Goal: Check status: Check status

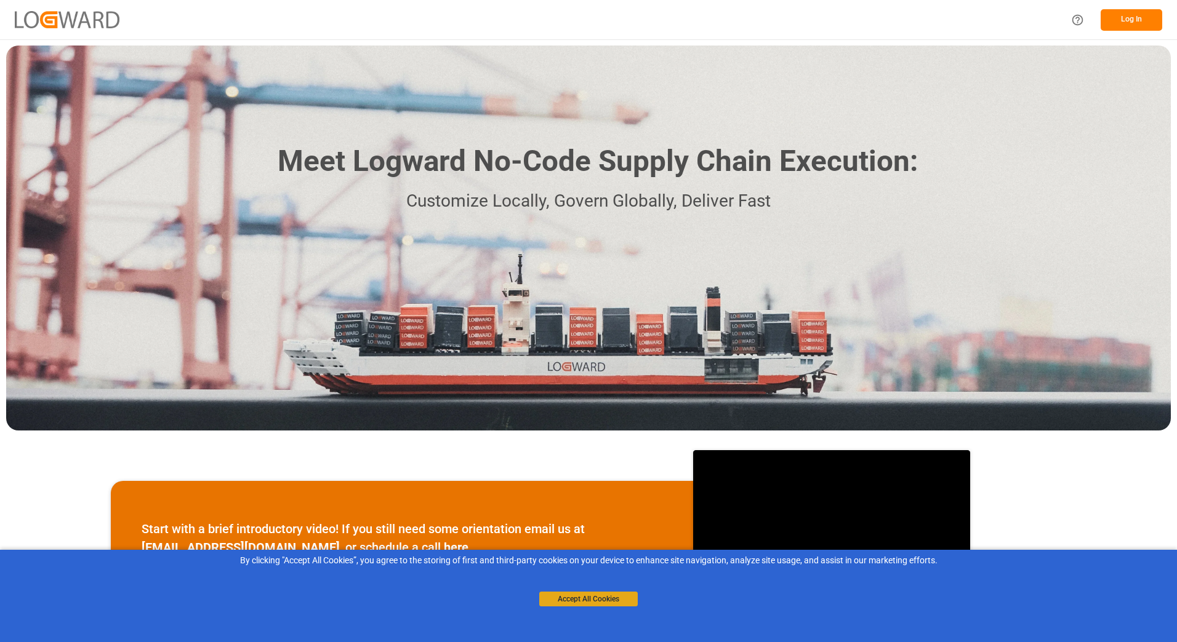
click at [581, 600] on button "Accept All Cookies" at bounding box center [588, 599] width 98 height 15
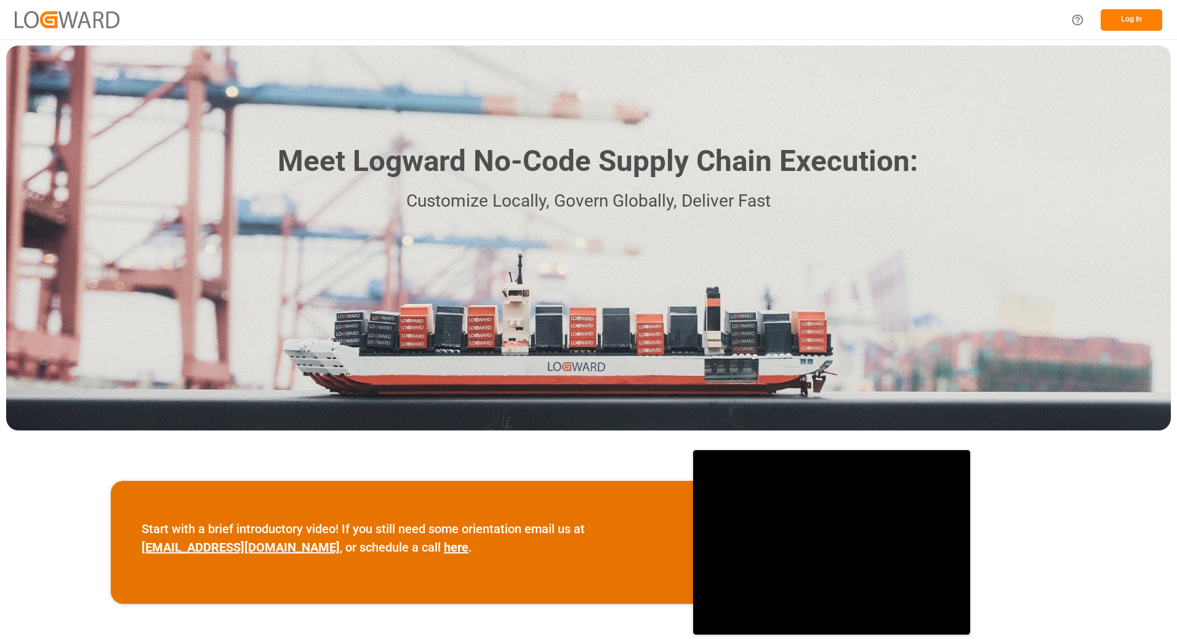
click at [1118, 11] on button "Log In" at bounding box center [1131, 20] width 62 height 22
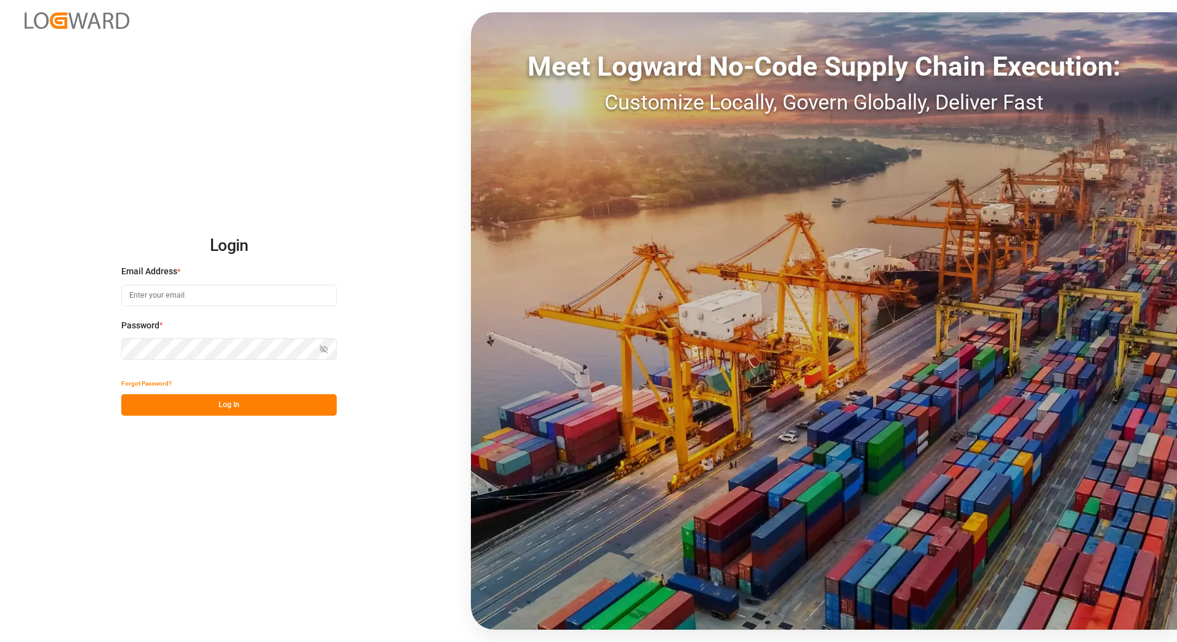
click at [147, 294] on input at bounding box center [228, 296] width 215 height 22
type input "[EMAIL_ADDRESS][DOMAIN_NAME]"
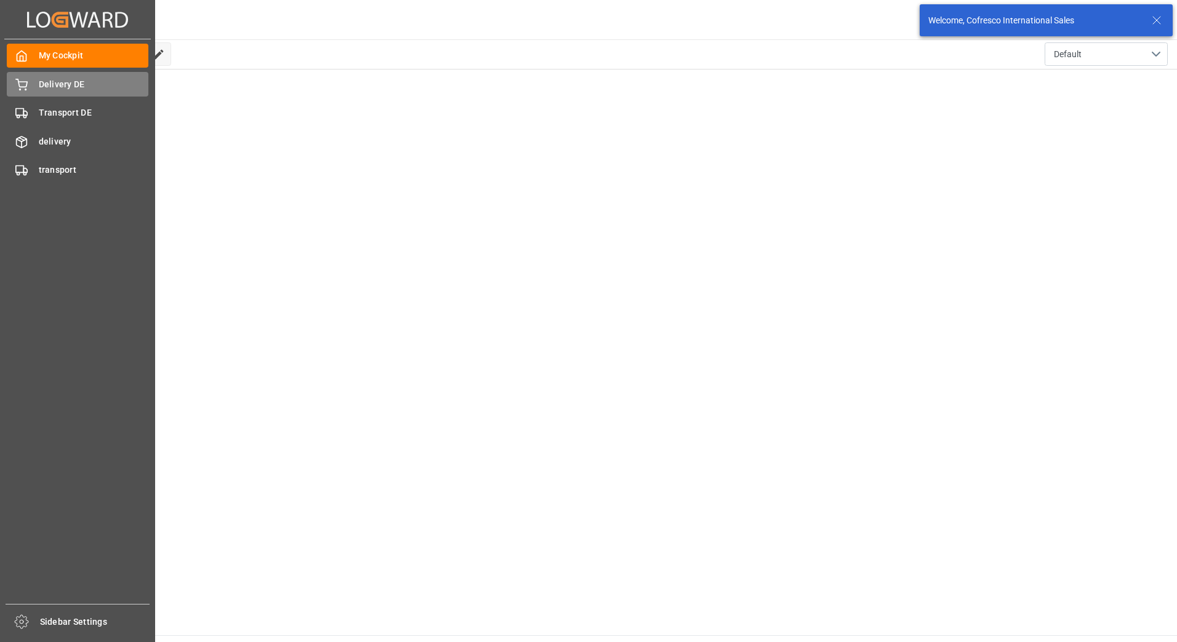
click at [71, 84] on span "Delivery DE" at bounding box center [94, 84] width 110 height 13
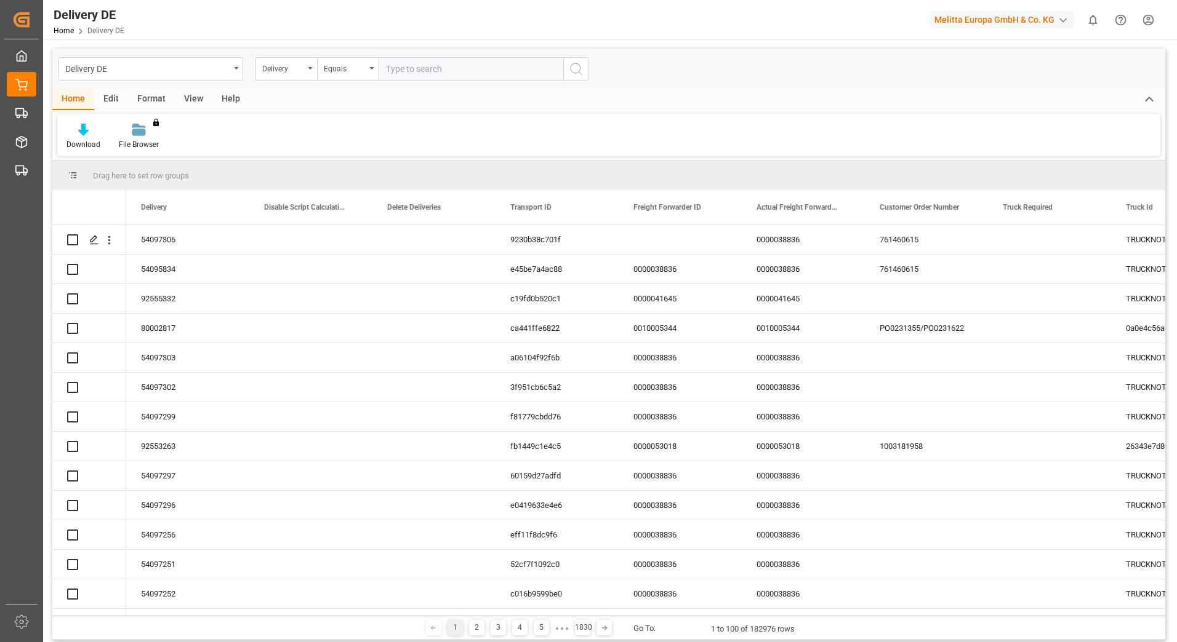
click at [398, 71] on input "text" at bounding box center [470, 68] width 185 height 23
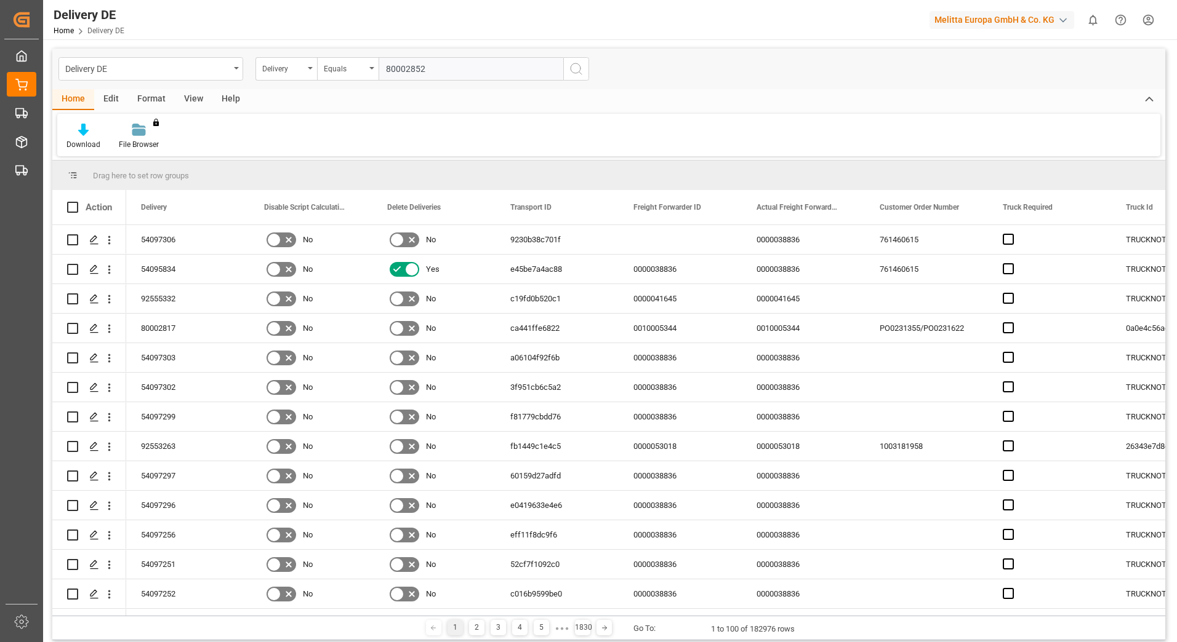
type input "80002852"
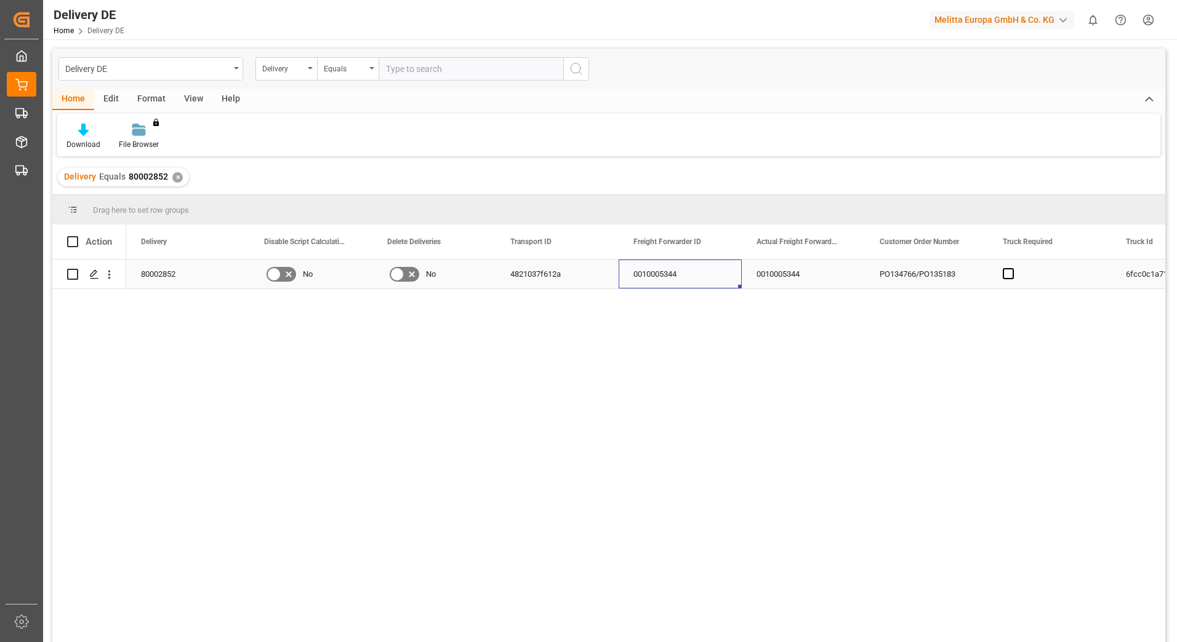
click at [719, 282] on div "0010005344" at bounding box center [679, 274] width 123 height 29
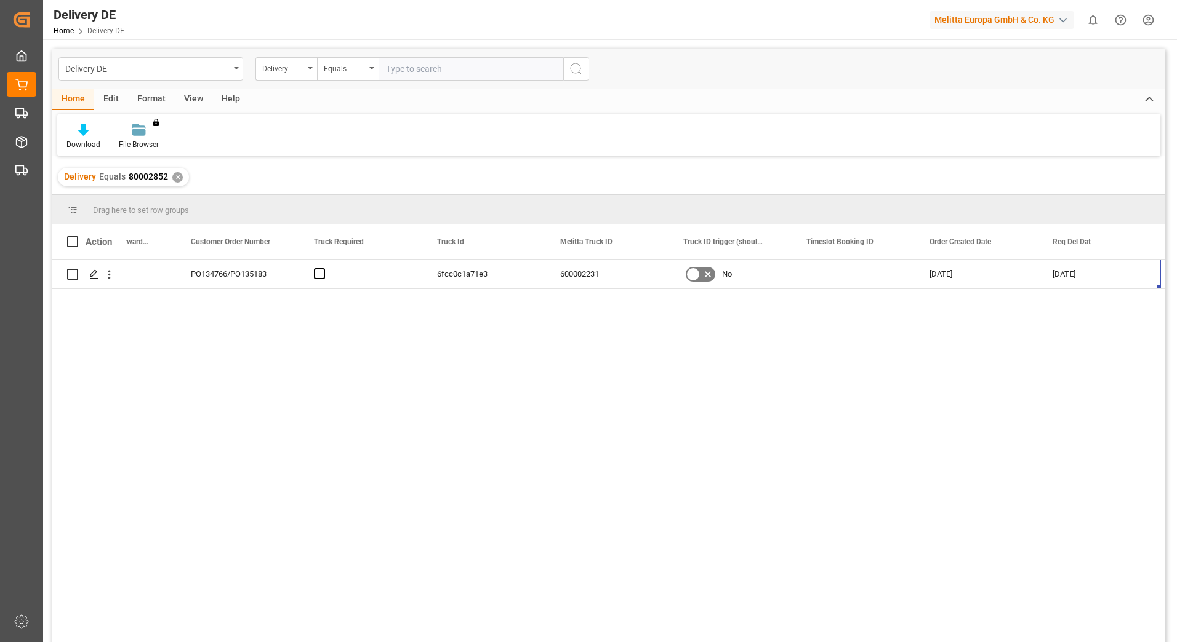
scroll to position [0, 812]
